Goal: Transaction & Acquisition: Subscribe to service/newsletter

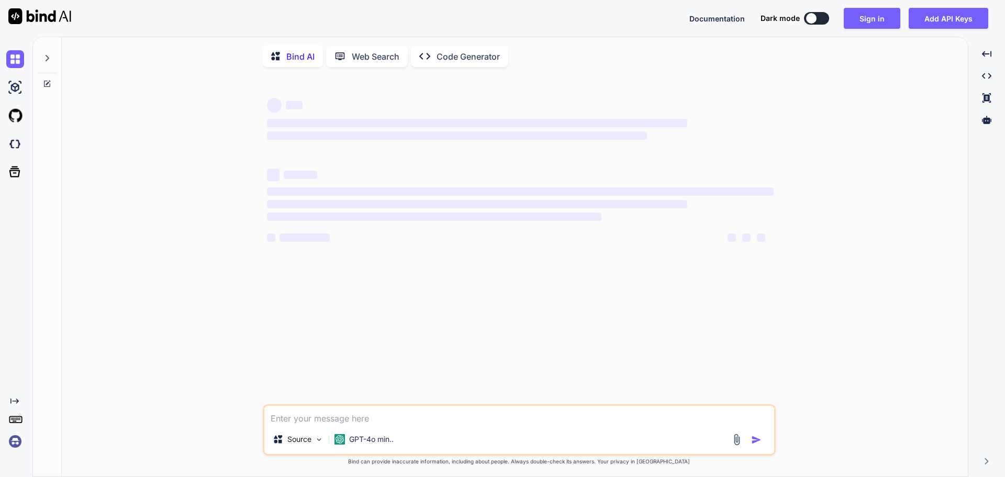
click at [298, 417] on textarea at bounding box center [519, 415] width 510 height 19
type textarea "d"
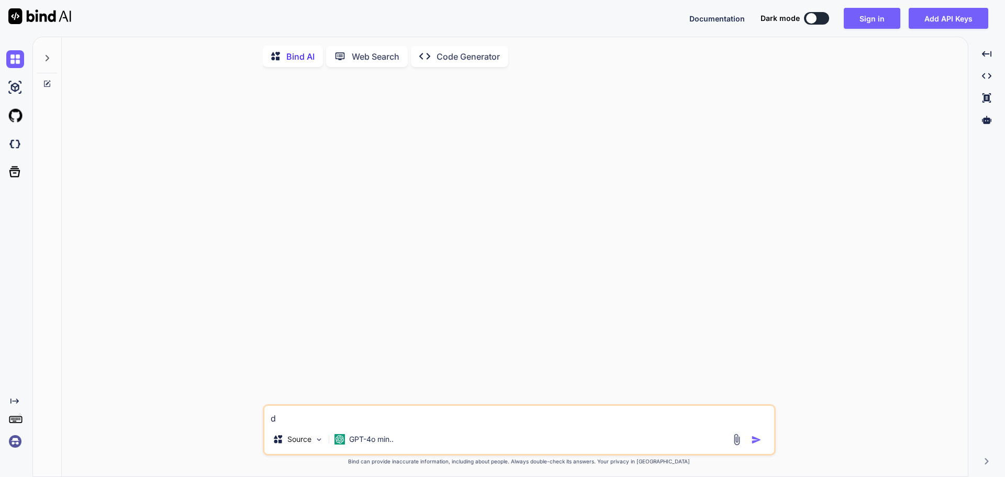
type textarea "x"
type textarea "d"
click at [752, 444] on img "button" at bounding box center [756, 440] width 10 height 10
type textarea "x"
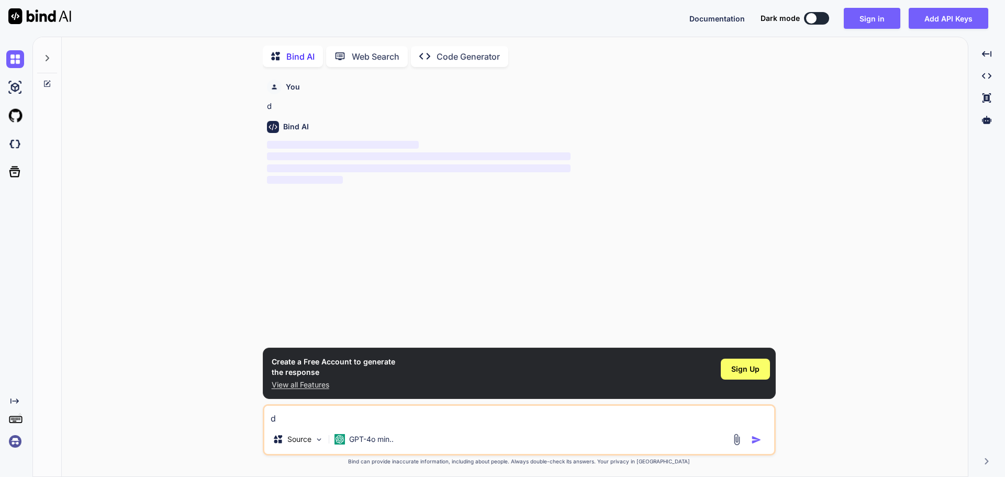
scroll to position [4, 0]
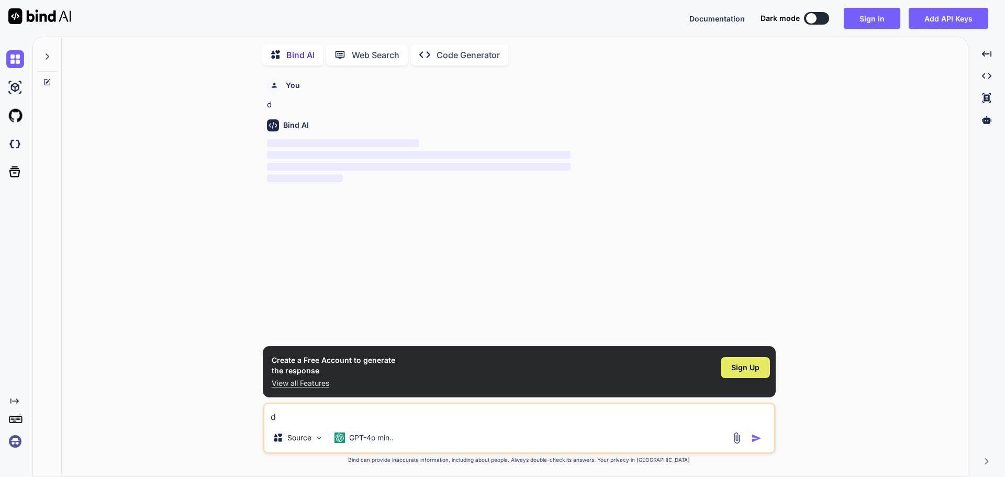
click at [763, 368] on div "Sign Up" at bounding box center [745, 367] width 49 height 21
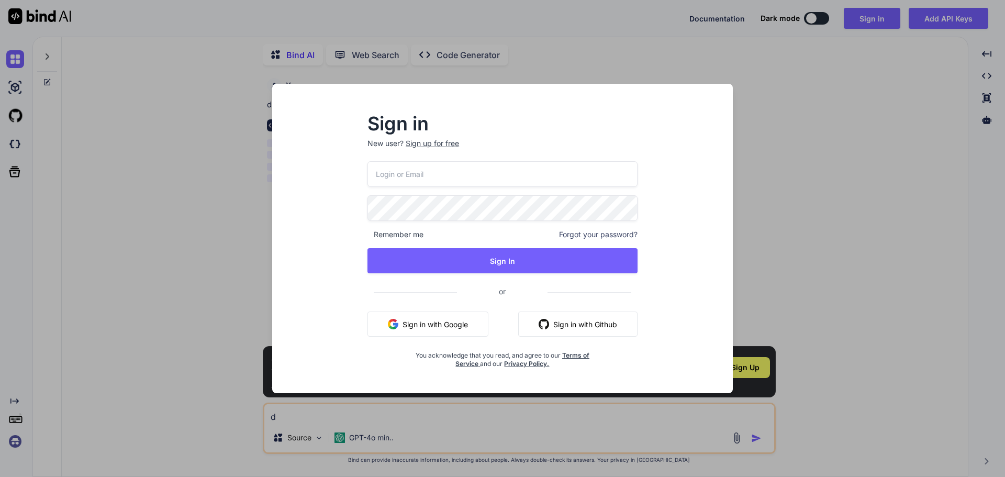
click at [435, 175] on input "email" at bounding box center [503, 174] width 270 height 26
type input "[EMAIL_ADDRESS][DOMAIN_NAME]"
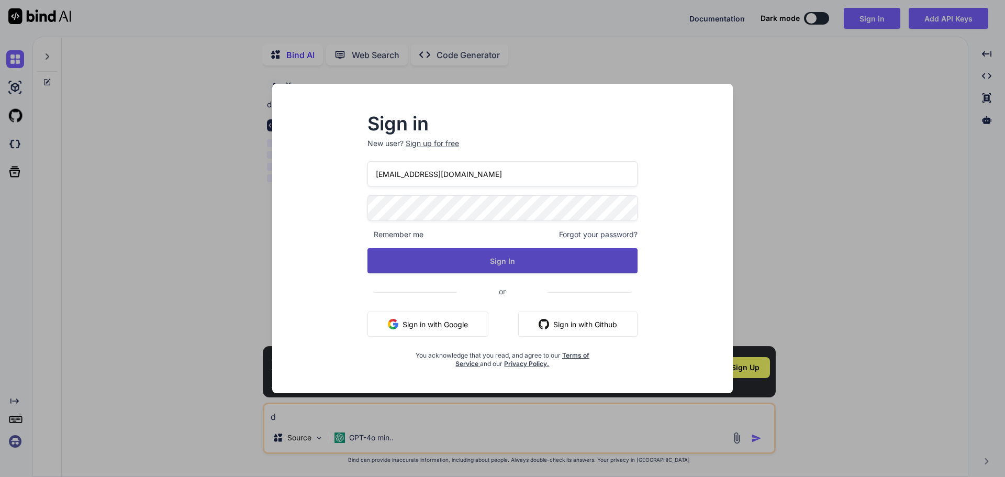
click at [425, 262] on button "Sign In" at bounding box center [503, 260] width 270 height 25
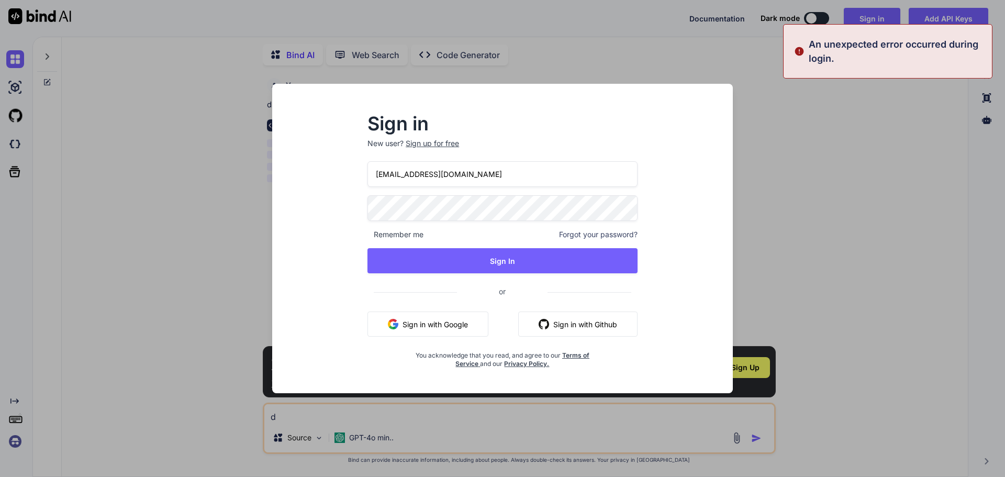
drag, startPoint x: 483, startPoint y: 171, endPoint x: 366, endPoint y: 169, distance: 117.3
click at [366, 169] on div "Sign in New user? Sign up for free [EMAIL_ADDRESS][DOMAIN_NAME] Remember me For…" at bounding box center [503, 241] width 304 height 253
click at [491, 183] on input "[EMAIL_ADDRESS][DOMAIN_NAME]" at bounding box center [503, 174] width 270 height 26
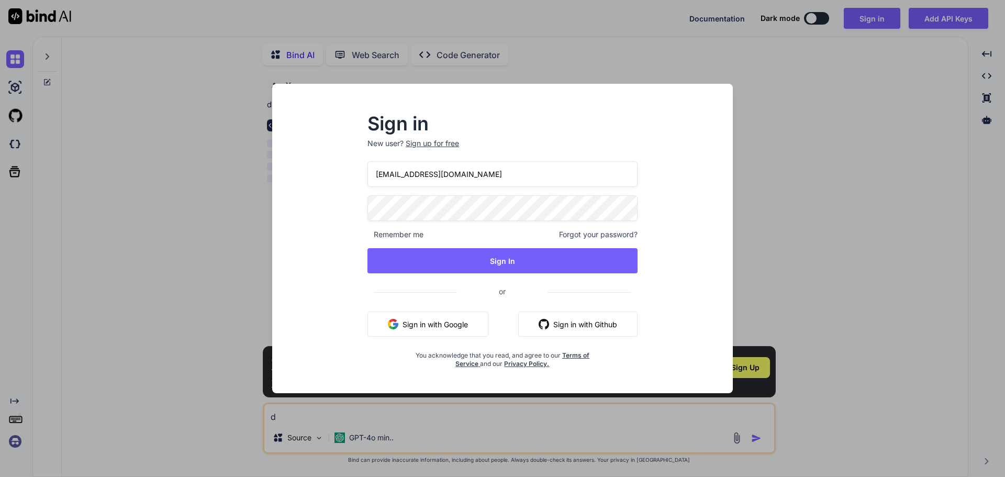
click at [760, 282] on div "Sign in New user? Sign up for free [EMAIL_ADDRESS][DOMAIN_NAME] Remember me For…" at bounding box center [502, 238] width 1005 height 477
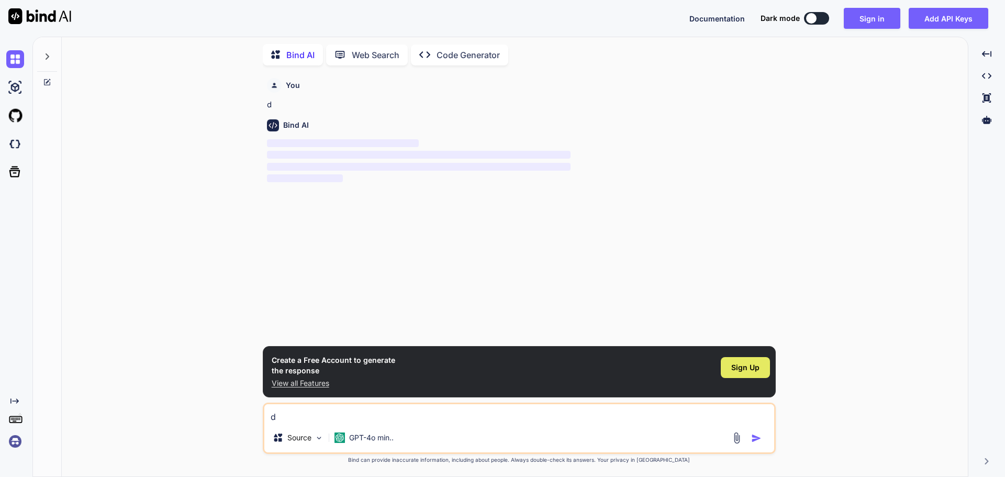
click at [740, 362] on span "Sign Up" at bounding box center [746, 367] width 28 height 10
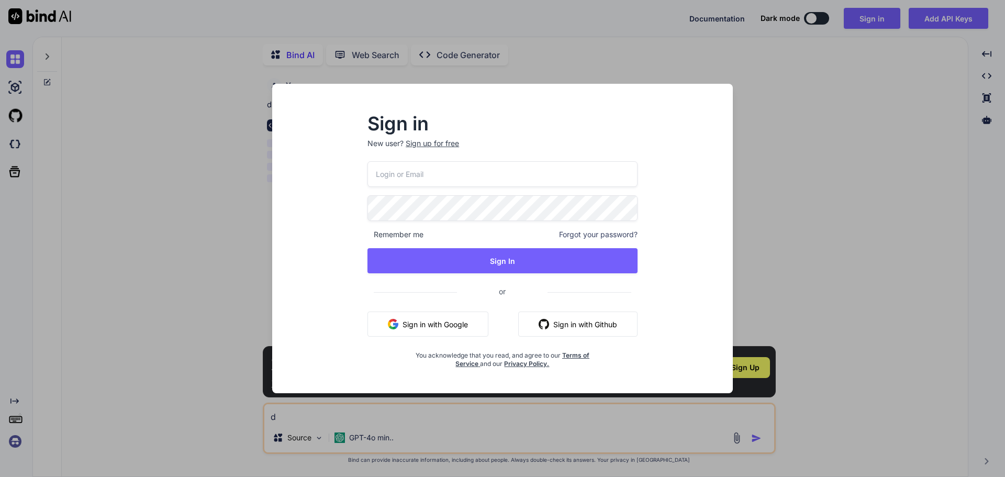
click at [222, 233] on div "Sign in New user? Sign up for free Remember me Forgot your password? Sign In or…" at bounding box center [502, 238] width 1005 height 477
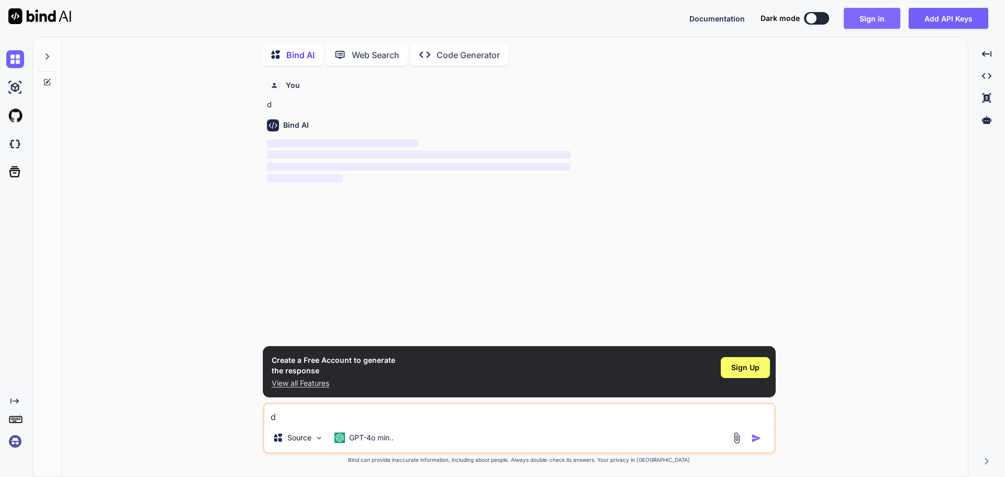
click at [870, 19] on button "Sign in" at bounding box center [872, 18] width 57 height 21
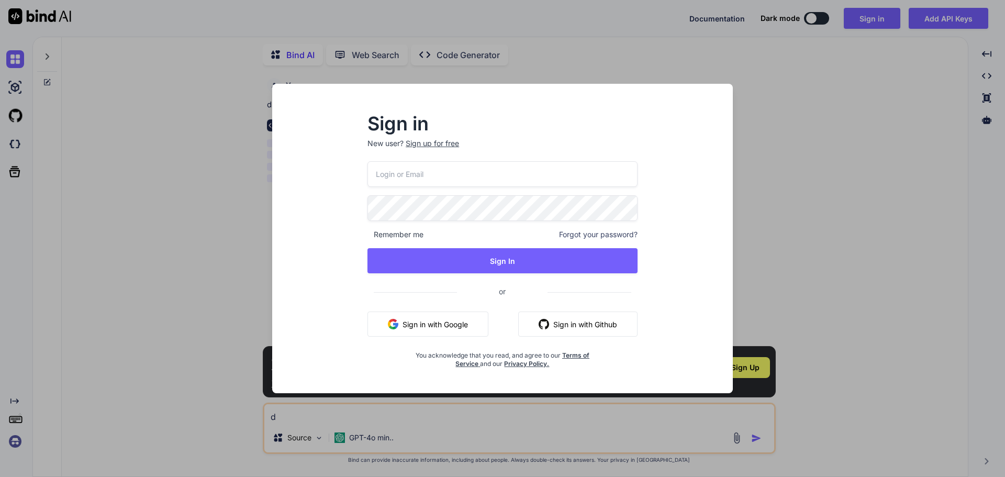
click at [835, 246] on div "Sign in New user? Sign up for free Remember me Forgot your password? Sign In or…" at bounding box center [502, 238] width 1005 height 477
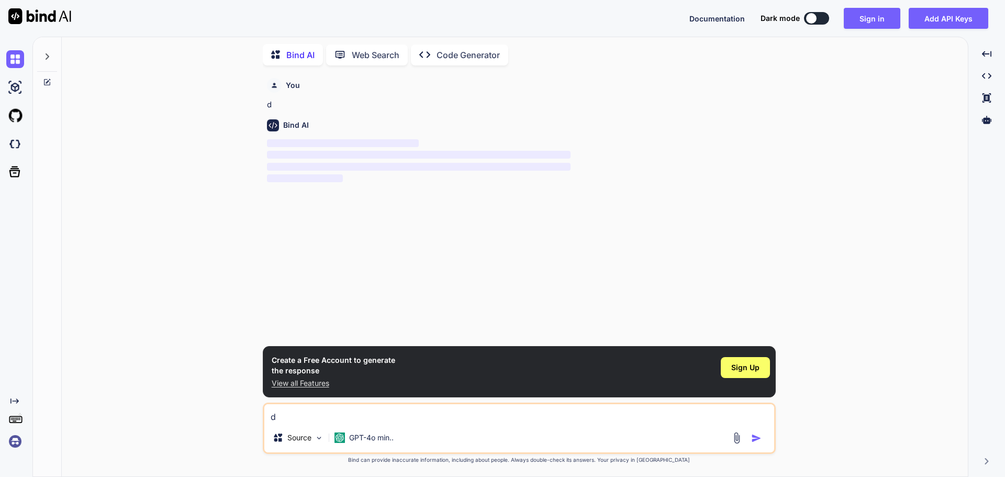
type textarea "x"
